Goal: Task Accomplishment & Management: Manage account settings

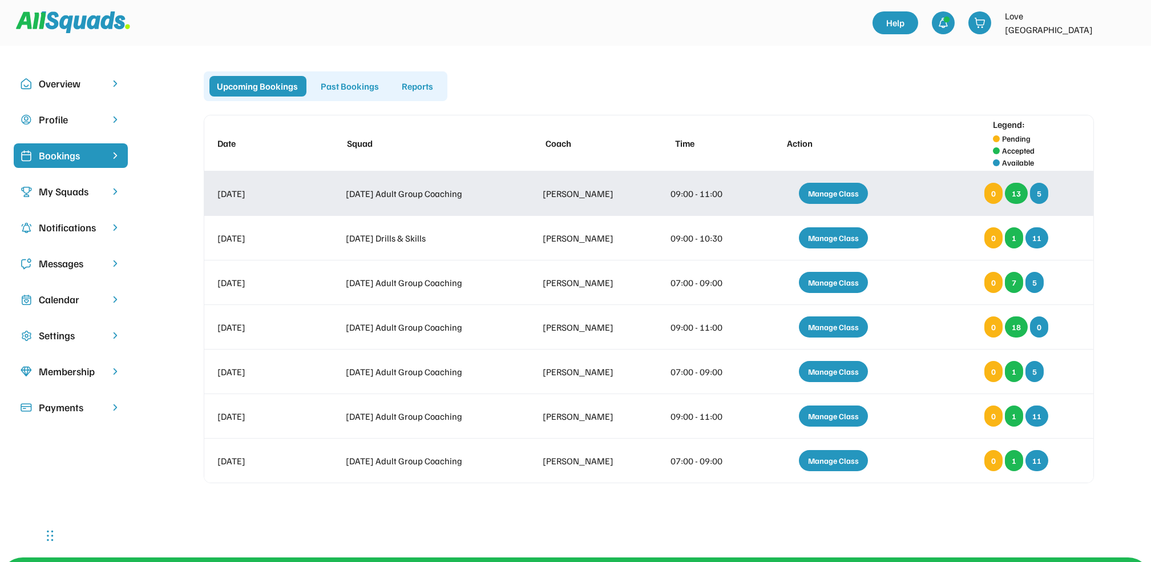
click at [852, 198] on div "Manage Class" at bounding box center [833, 193] width 69 height 21
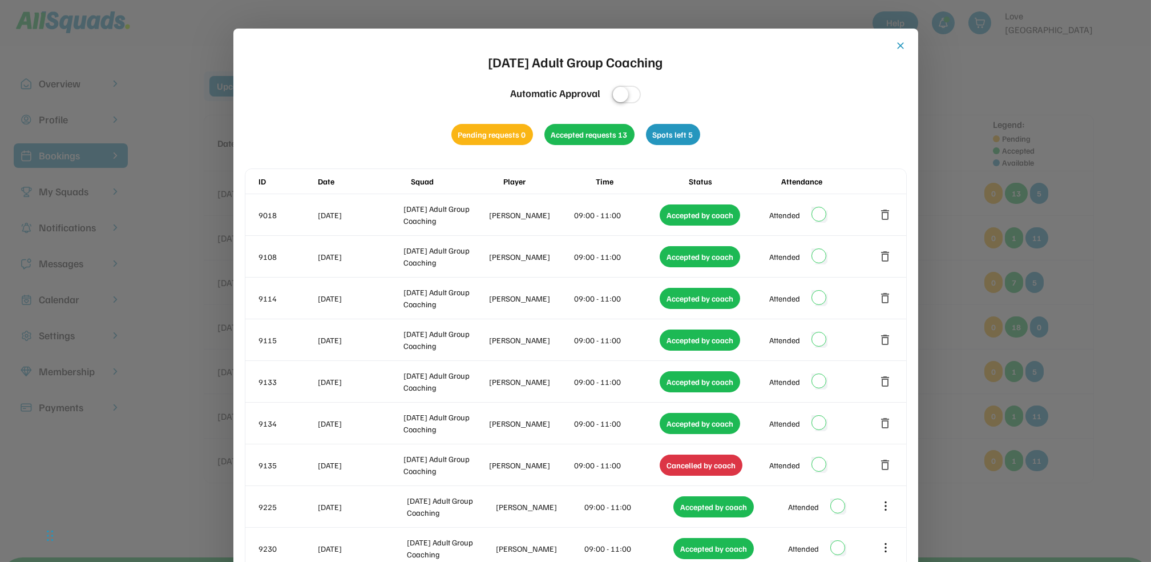
click at [900, 44] on button "close" at bounding box center [900, 45] width 11 height 11
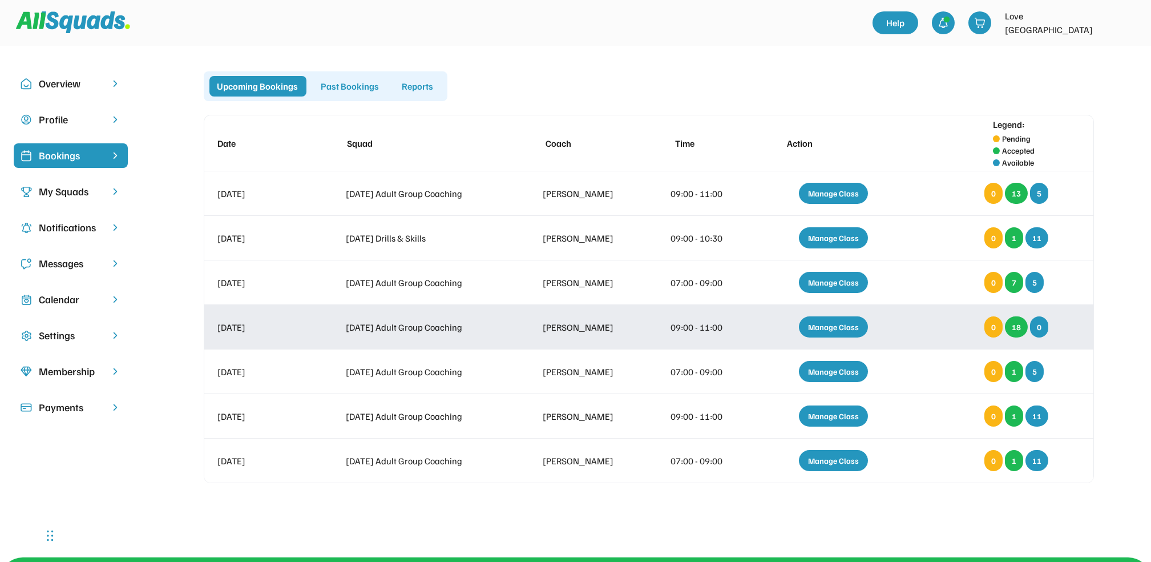
click at [831, 331] on div "Manage Class" at bounding box center [833, 326] width 69 height 21
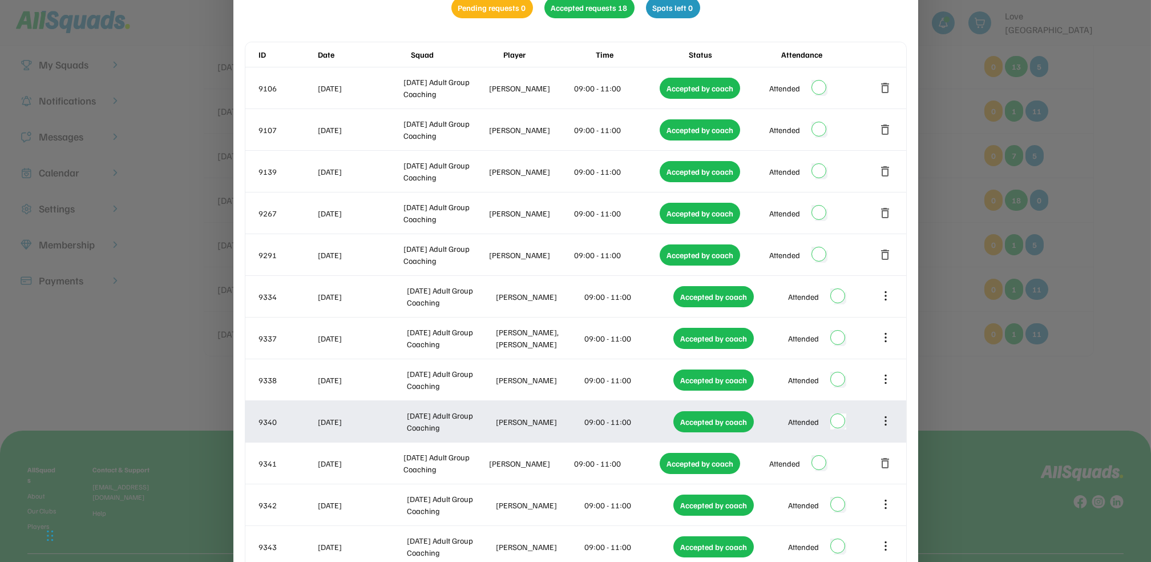
scroll to position [152, 0]
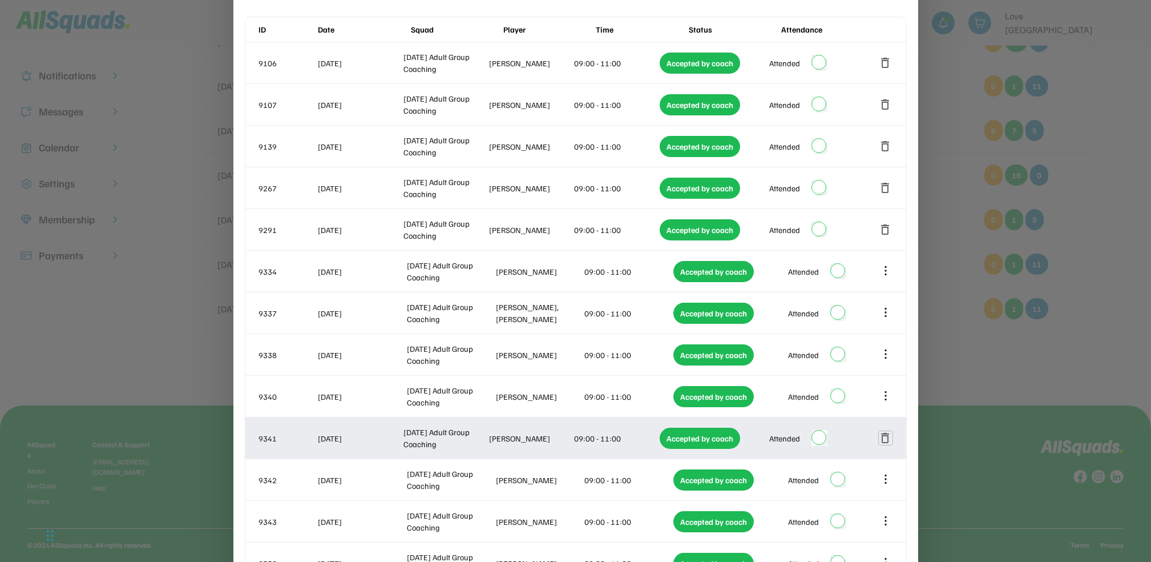
click at [883, 436] on button "delete" at bounding box center [886, 438] width 14 height 14
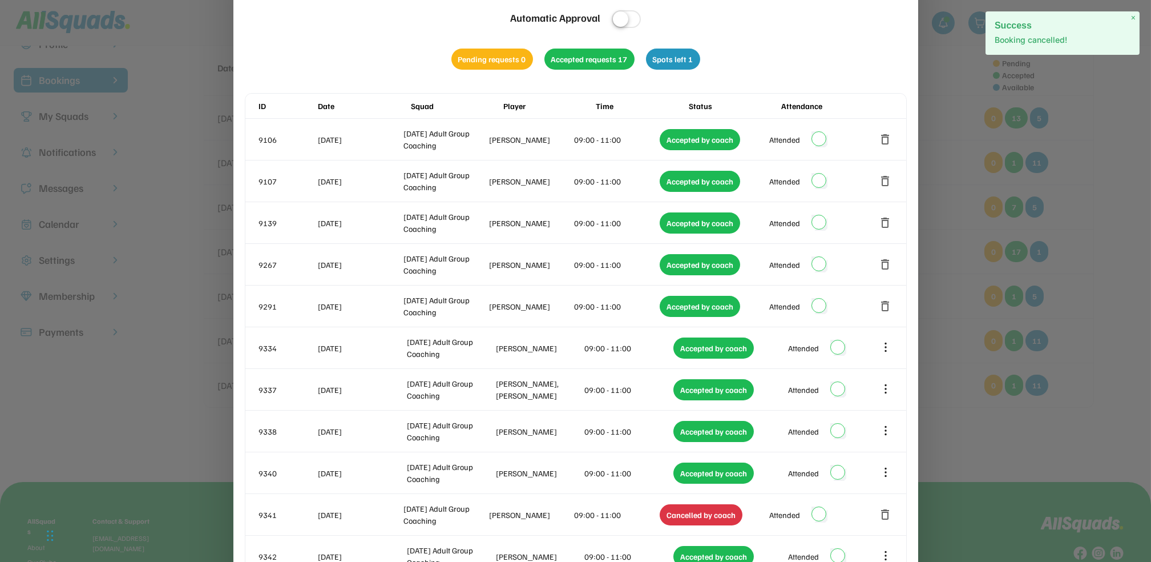
scroll to position [0, 0]
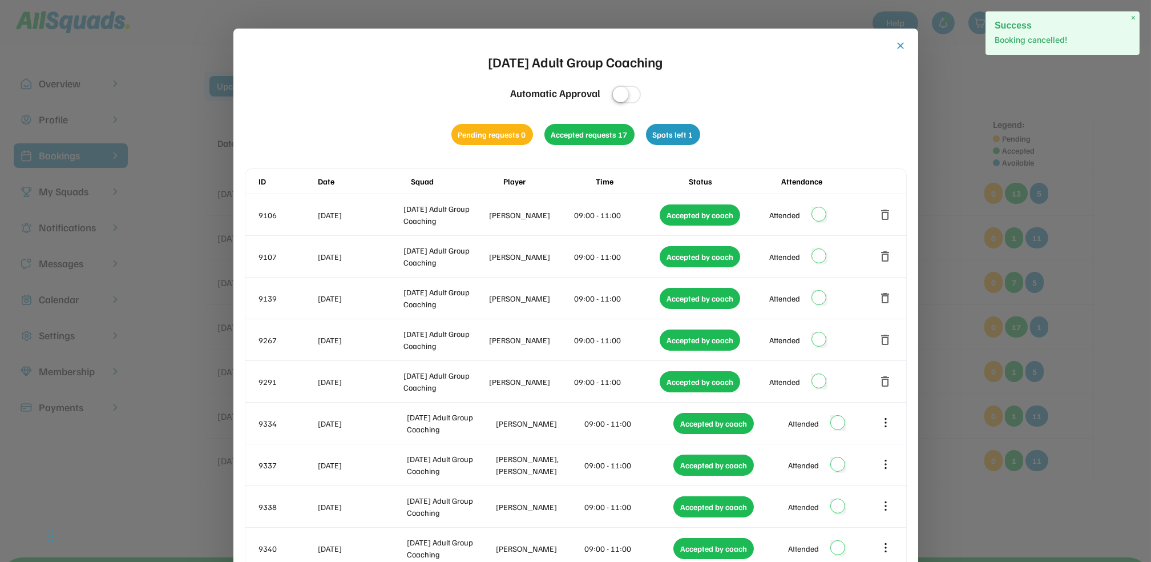
click at [903, 47] on button "close" at bounding box center [900, 45] width 11 height 11
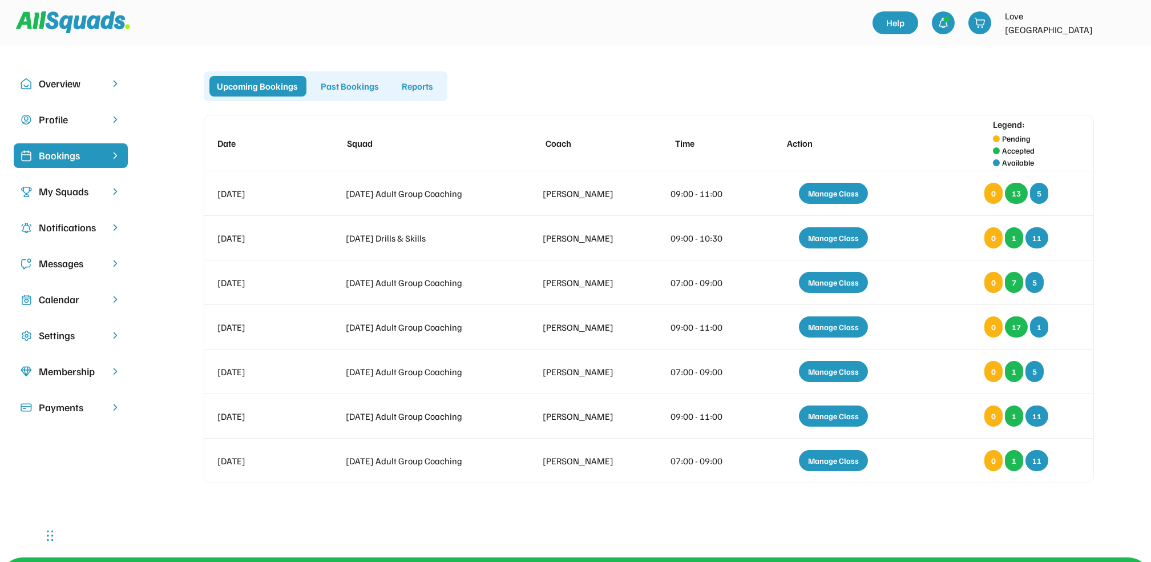
click at [348, 91] on div "Past Bookings" at bounding box center [350, 86] width 74 height 21
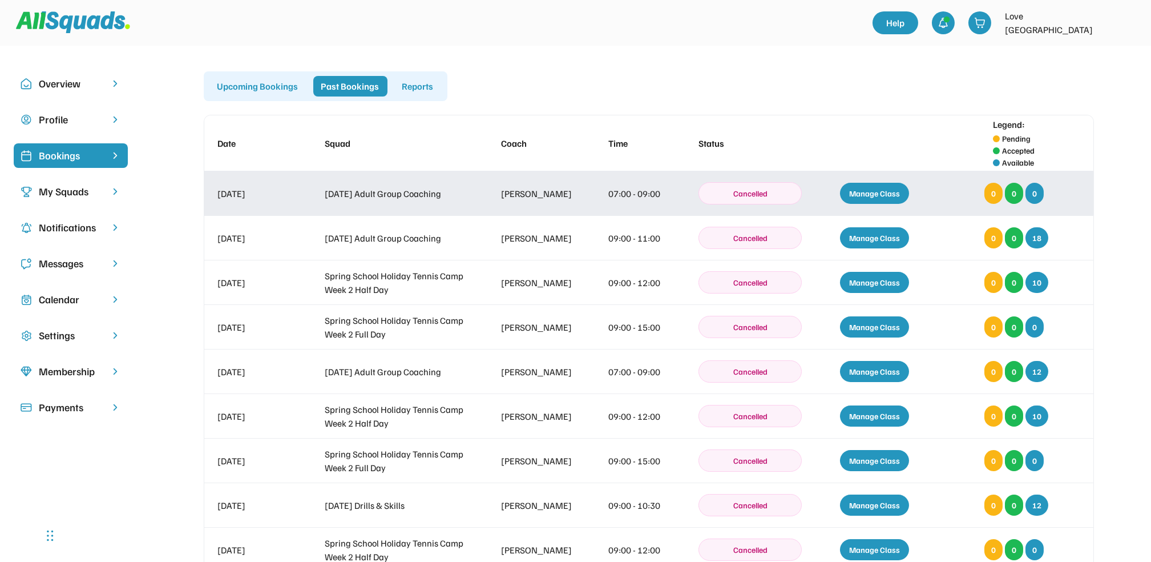
click at [891, 187] on div "Manage Class" at bounding box center [874, 193] width 69 height 21
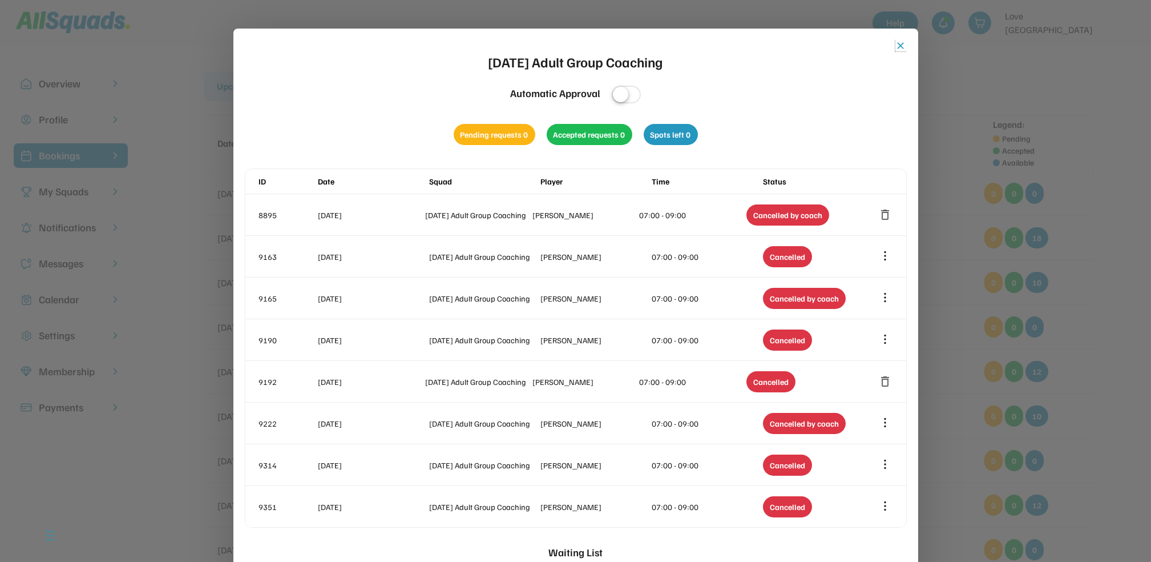
click at [901, 46] on button "close" at bounding box center [900, 45] width 11 height 11
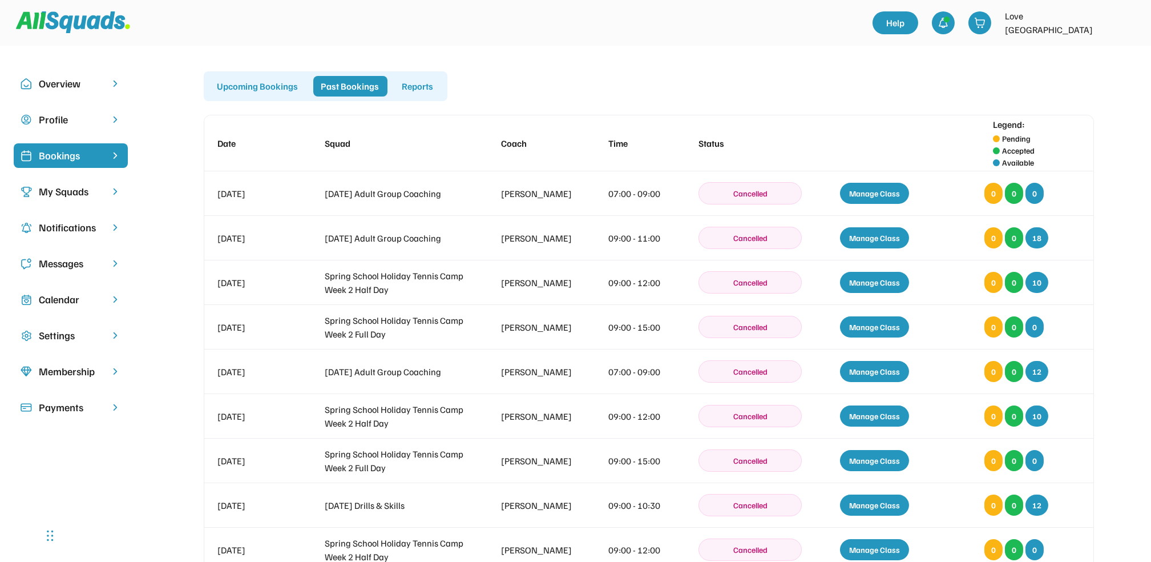
click at [291, 80] on div "Upcoming Bookings" at bounding box center [257, 86] width 97 height 21
